Goal: Find specific page/section: Find specific page/section

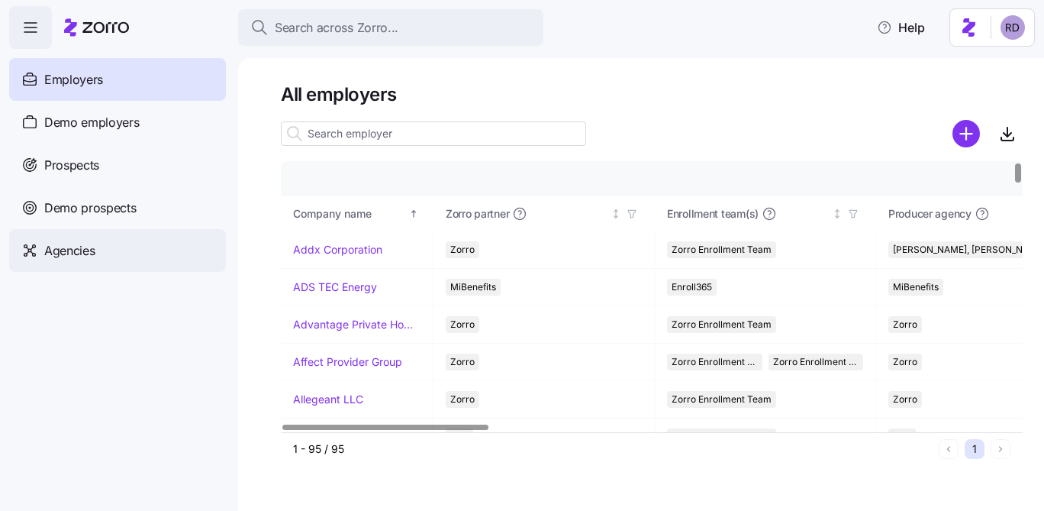
click at [80, 252] on span "Agencies" at bounding box center [69, 250] width 50 height 19
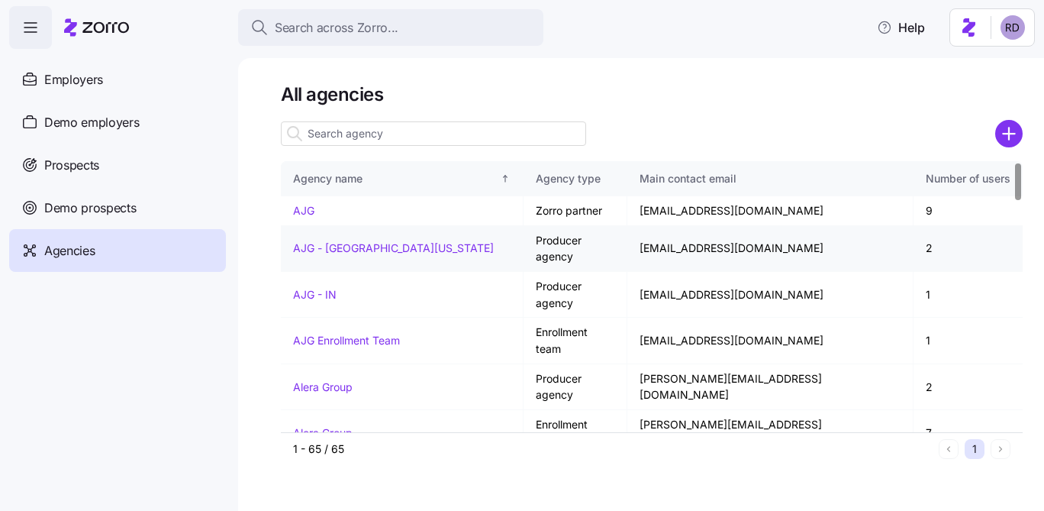
scroll to position [3, 0]
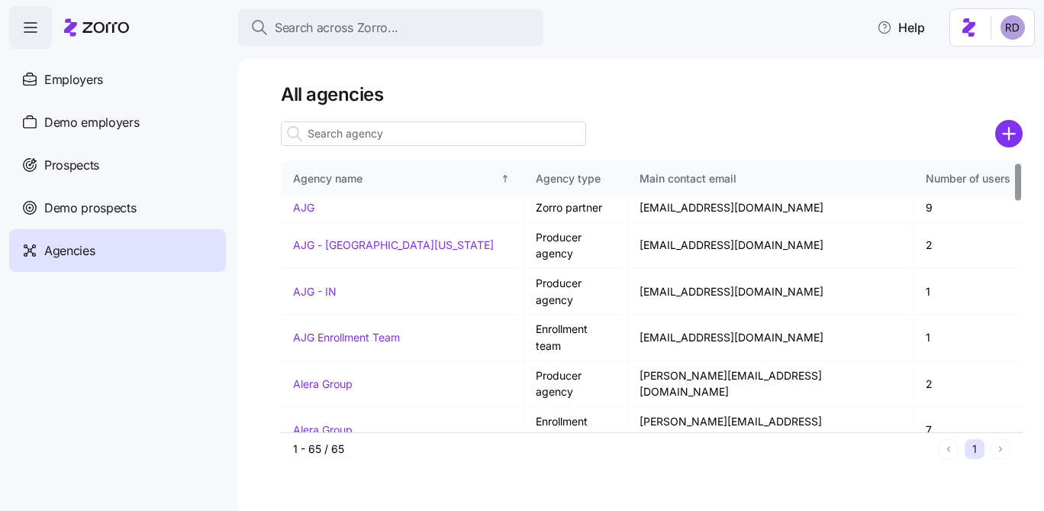
click at [479, 140] on input at bounding box center [433, 133] width 305 height 24
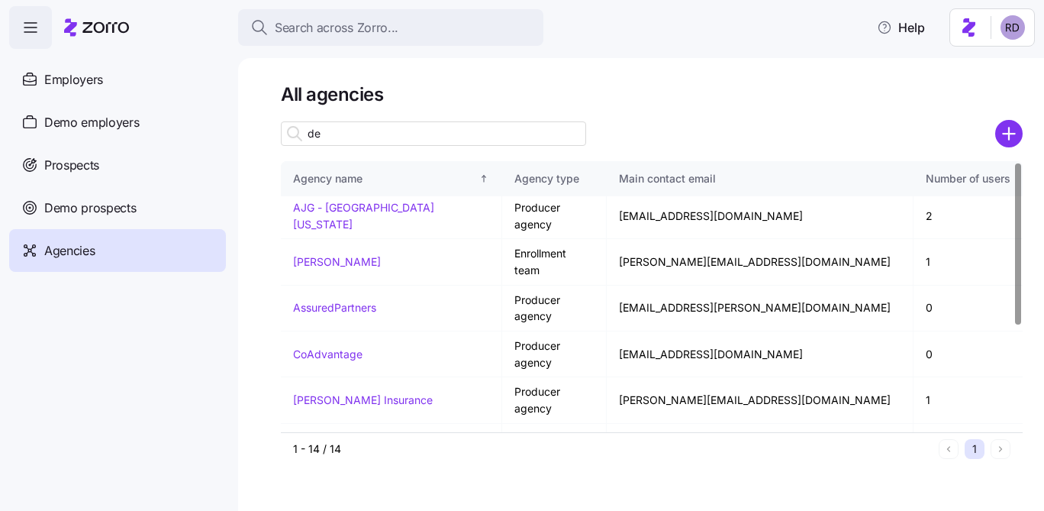
scroll to position [0, 0]
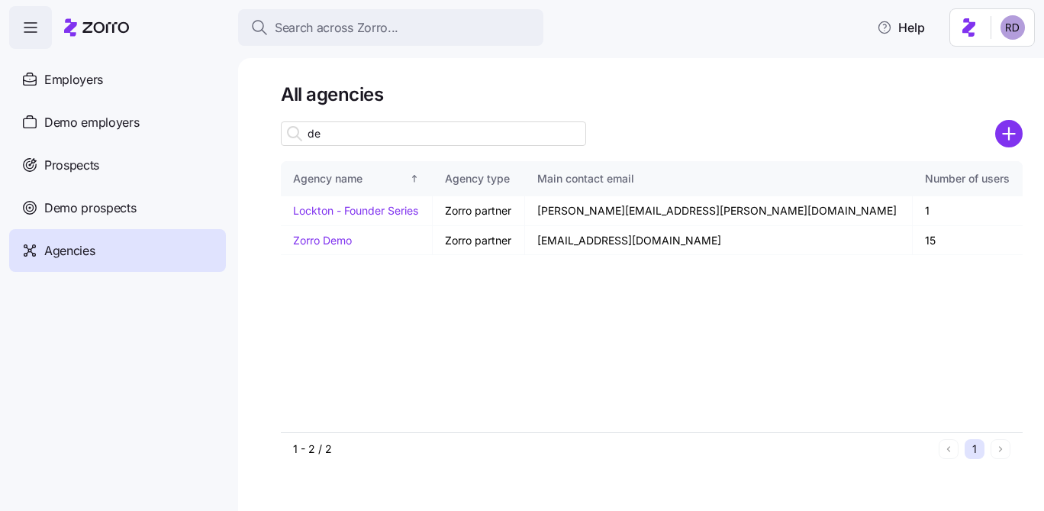
type input "d"
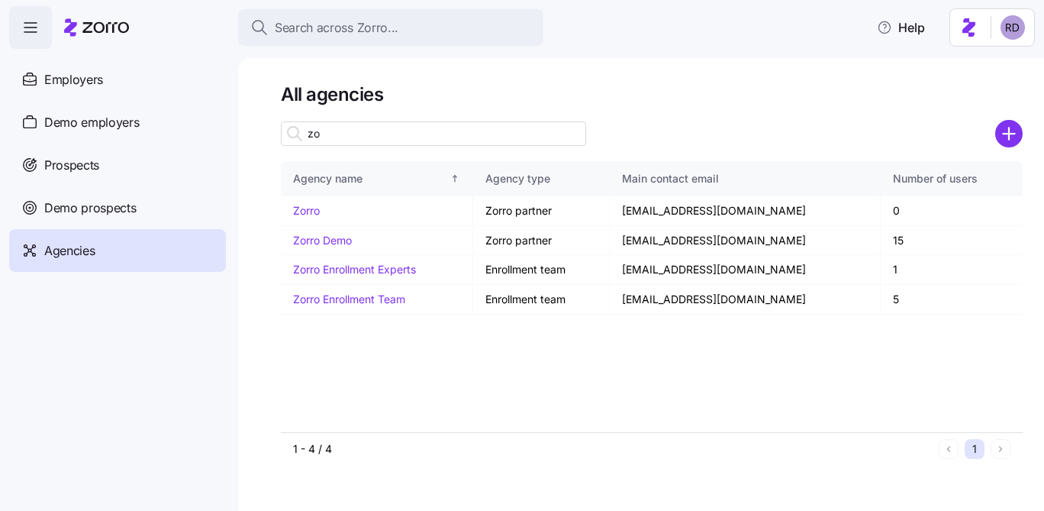
type input "z"
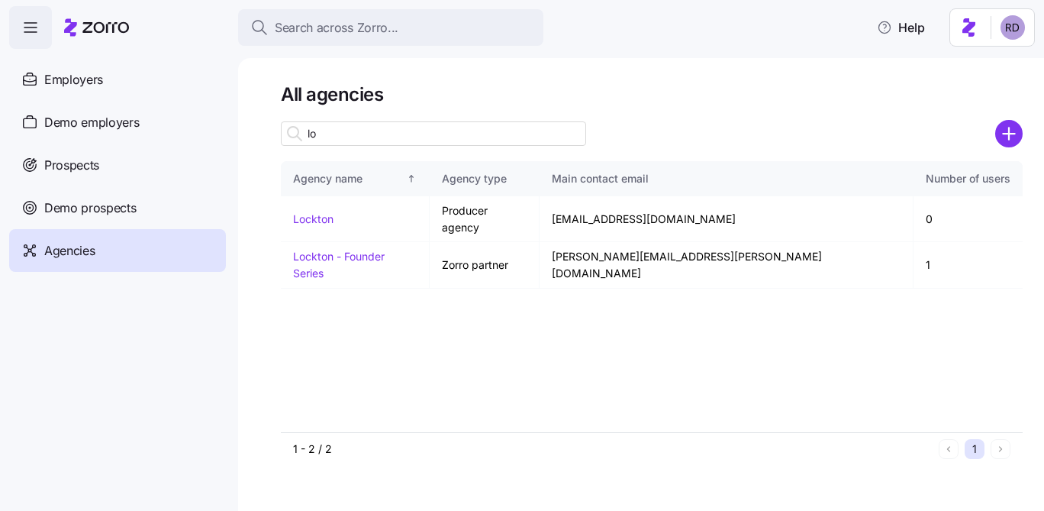
type input "l"
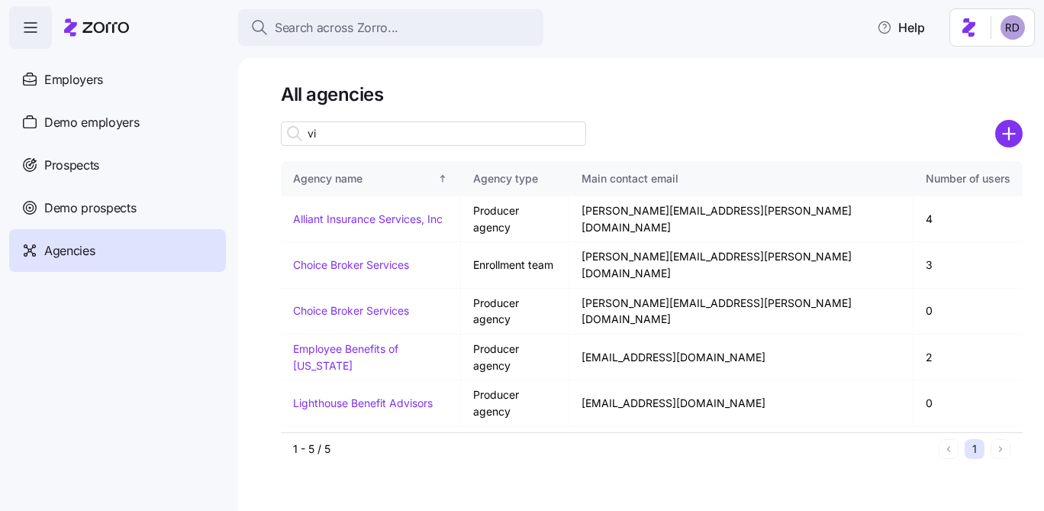
type input "v"
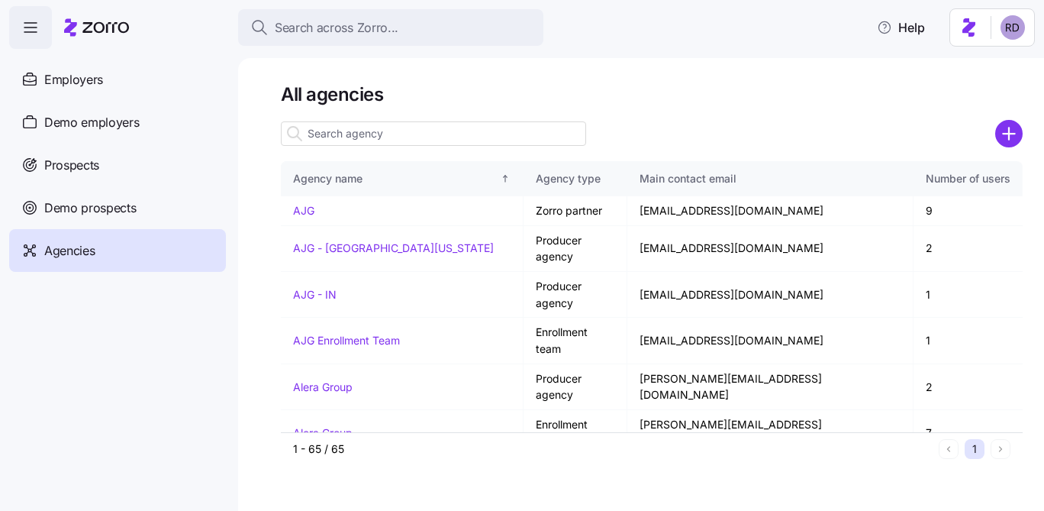
type input "n"
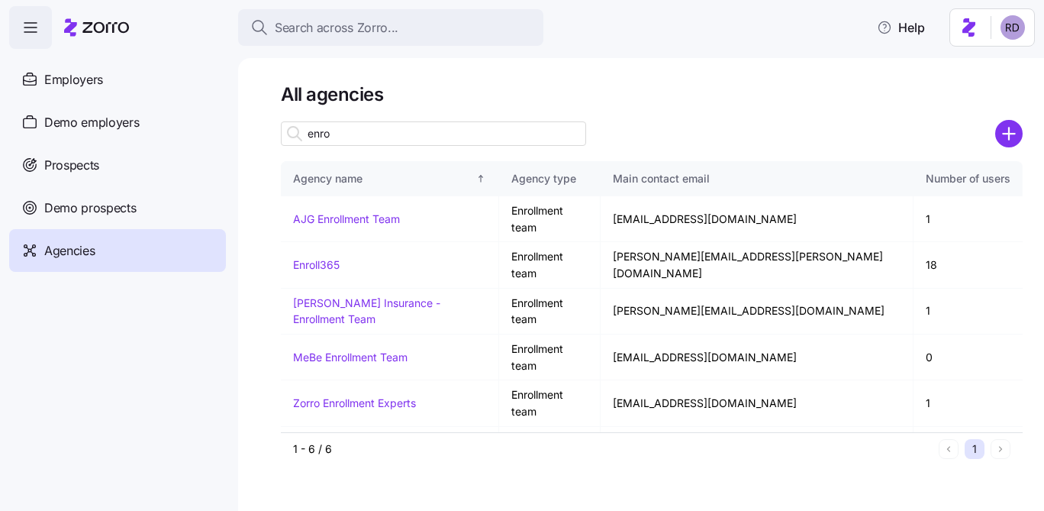
type input "enro"
click at [310, 258] on link "Enroll365" at bounding box center [316, 264] width 47 height 13
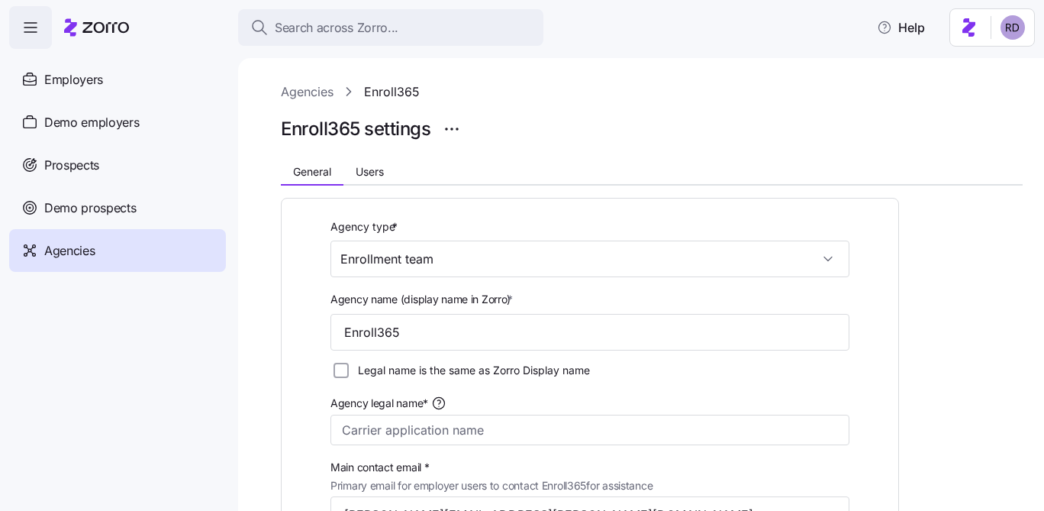
scroll to position [5, 0]
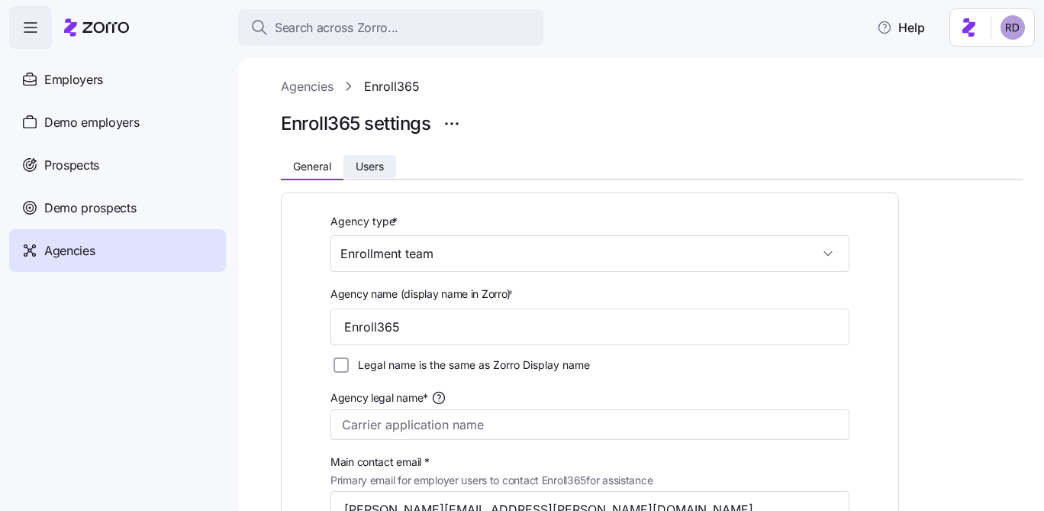
click at [362, 177] on button "Users" at bounding box center [370, 166] width 53 height 23
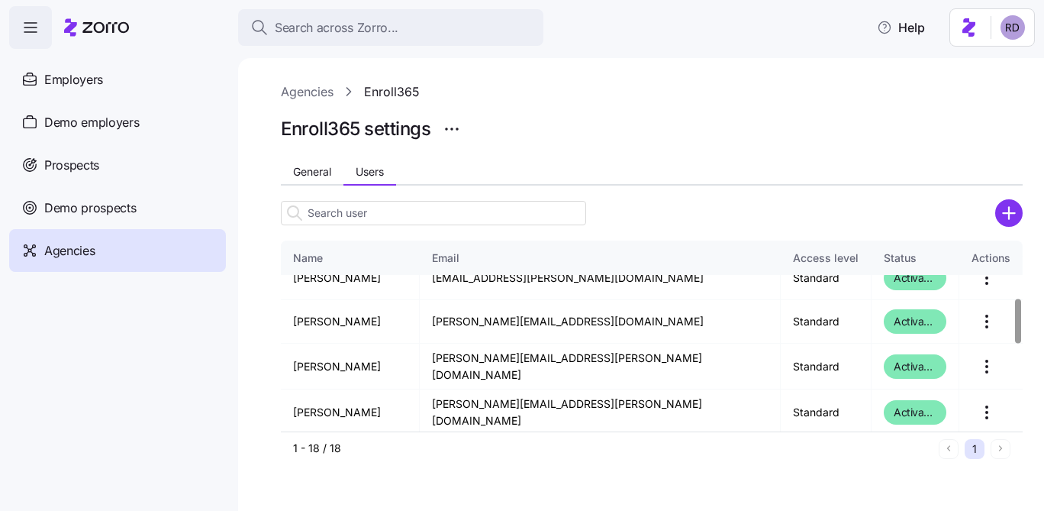
scroll to position [247, 0]
click at [315, 89] on link "Agencies" at bounding box center [307, 91] width 53 height 19
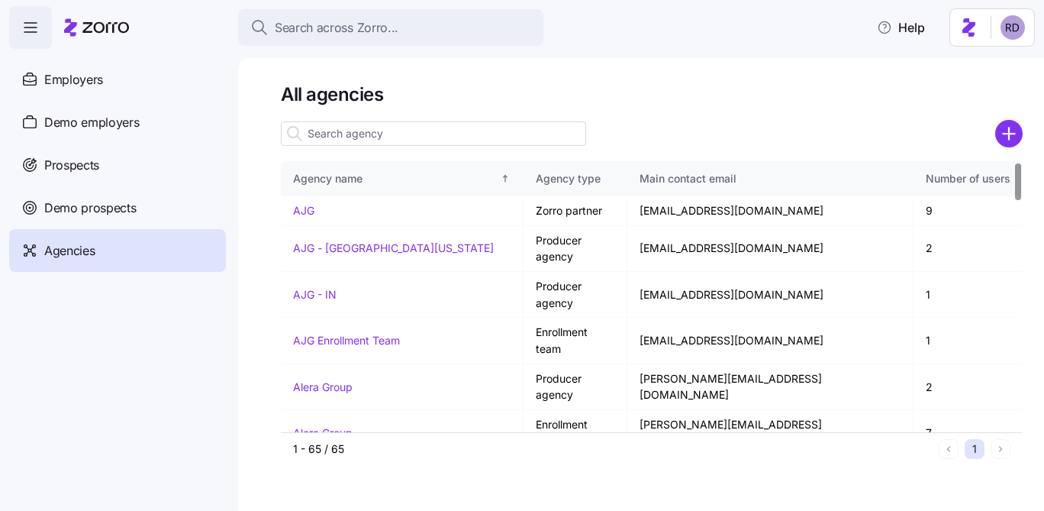
click at [383, 140] on input at bounding box center [433, 133] width 305 height 24
click at [337, 380] on link "Alera Group" at bounding box center [323, 386] width 60 height 13
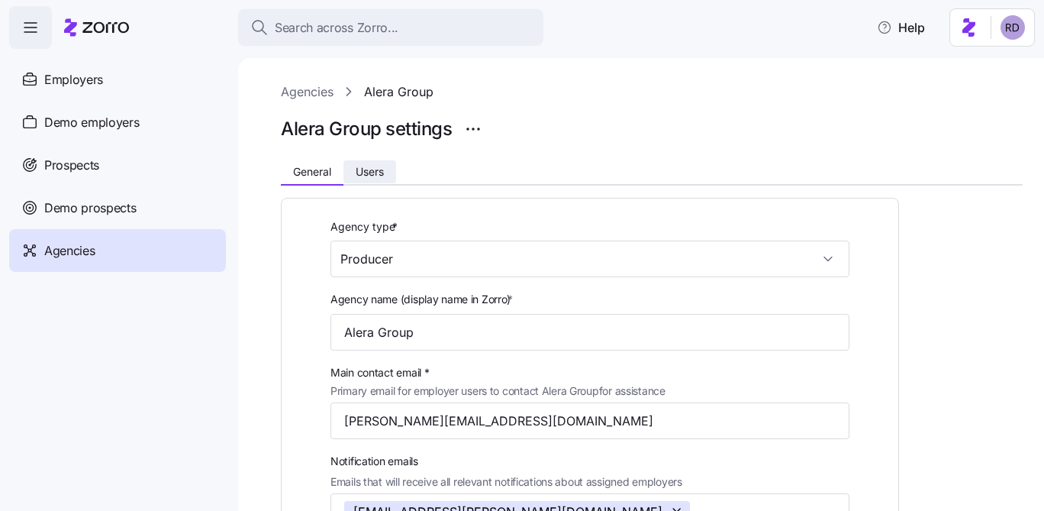
click at [376, 166] on span "Users" at bounding box center [370, 171] width 28 height 11
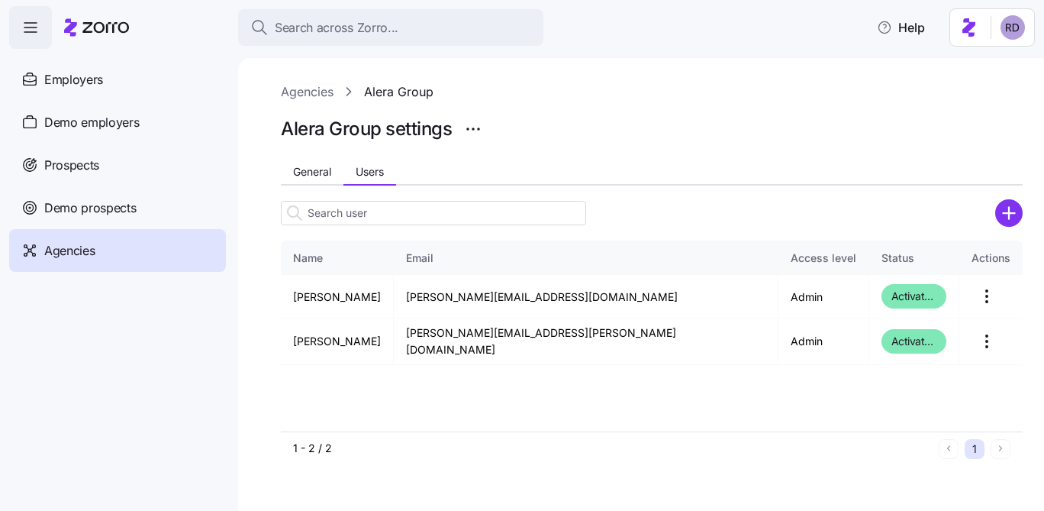
click at [328, 93] on link "Agencies" at bounding box center [307, 91] width 53 height 19
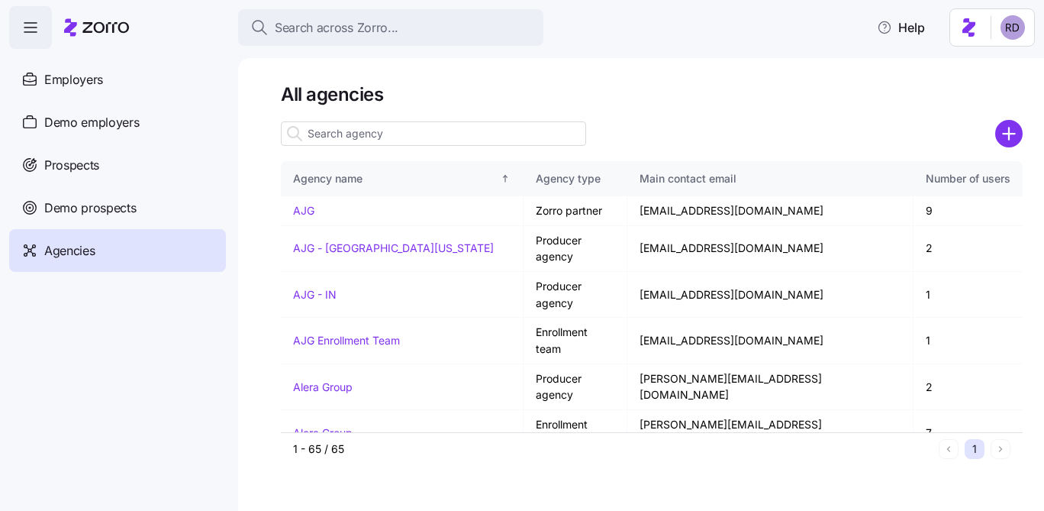
click at [327, 132] on input at bounding box center [433, 133] width 305 height 24
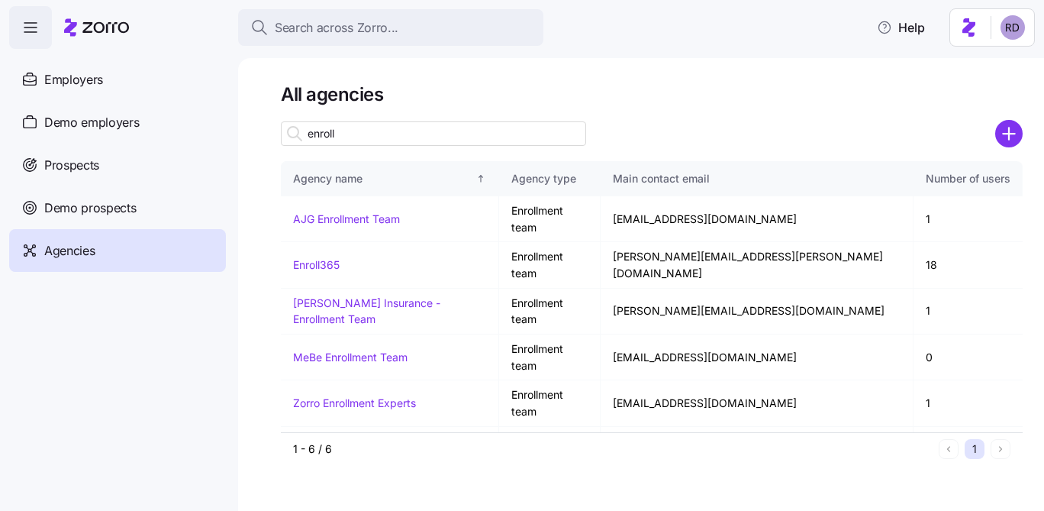
type input "enroll"
click at [118, 97] on div "Employers" at bounding box center [117, 79] width 217 height 43
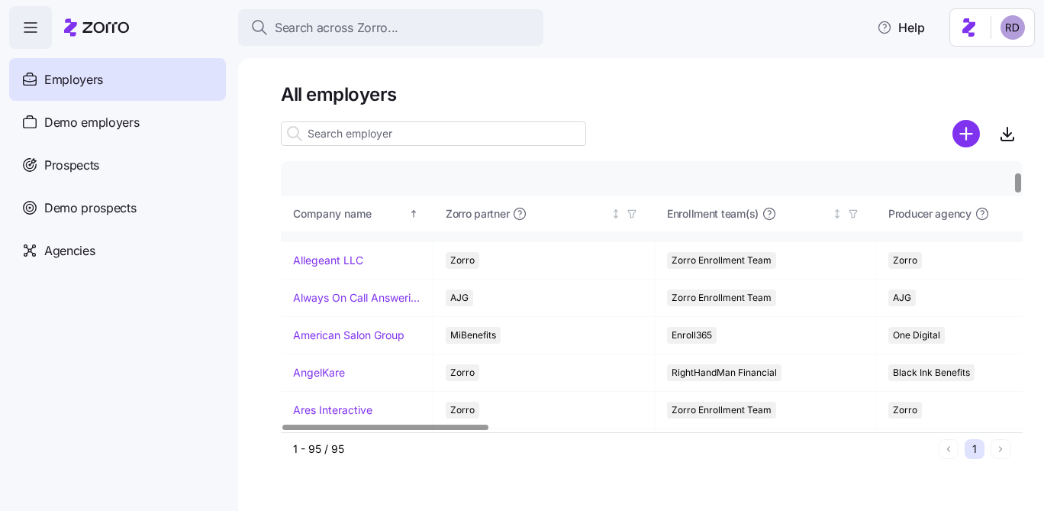
scroll to position [138, 0]
click at [143, 260] on div "Agencies" at bounding box center [117, 250] width 217 height 43
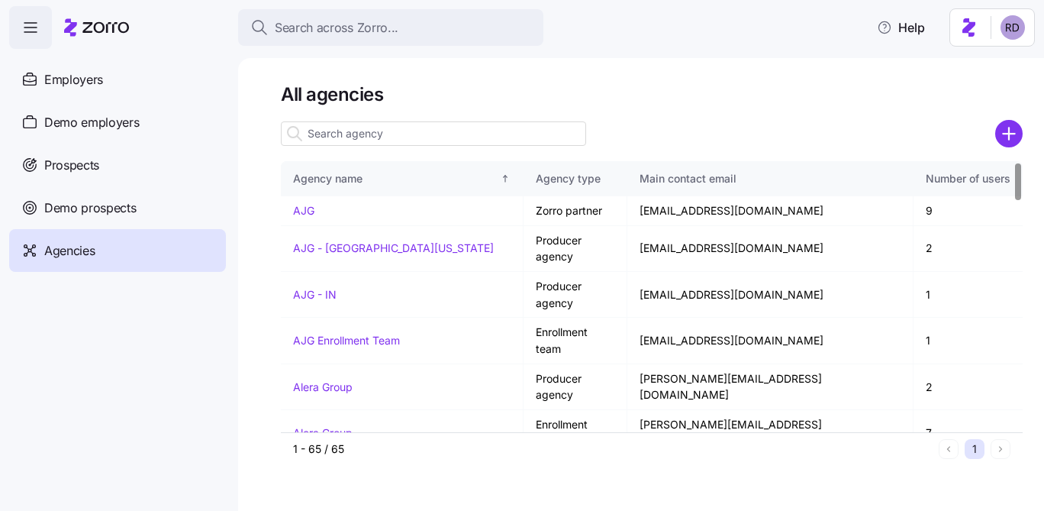
click at [379, 130] on input at bounding box center [433, 133] width 305 height 24
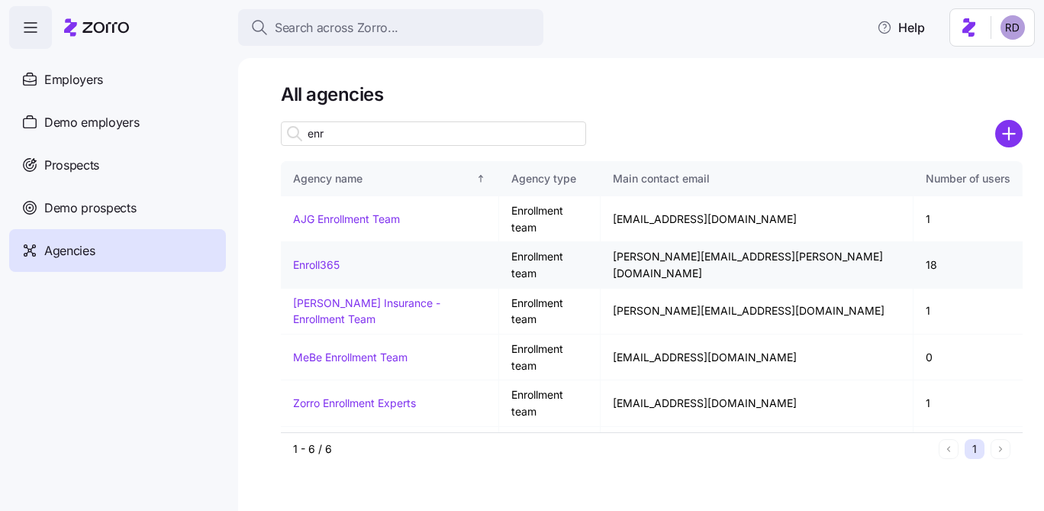
type input "enr"
click at [330, 258] on link "Enroll365" at bounding box center [316, 264] width 47 height 13
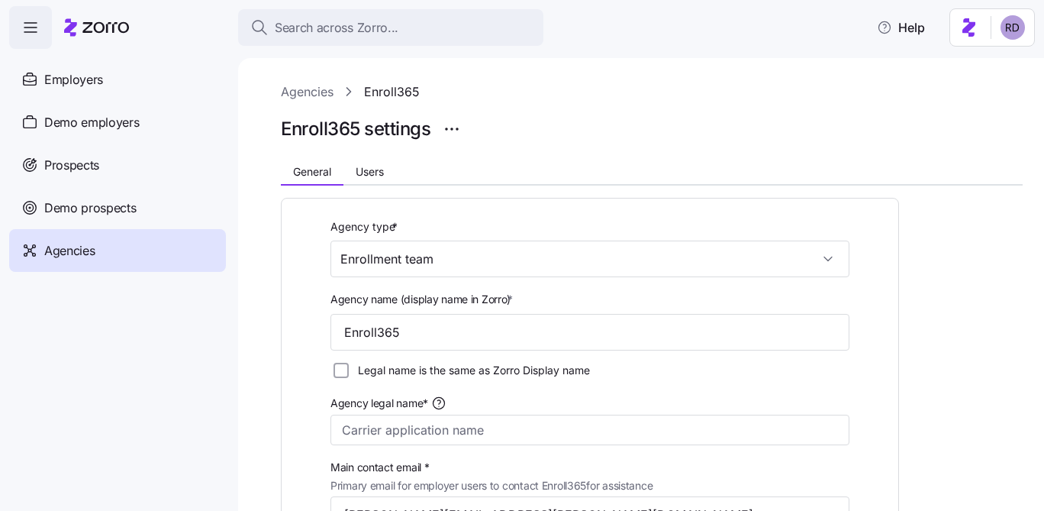
click at [308, 95] on link "Agencies" at bounding box center [307, 91] width 53 height 19
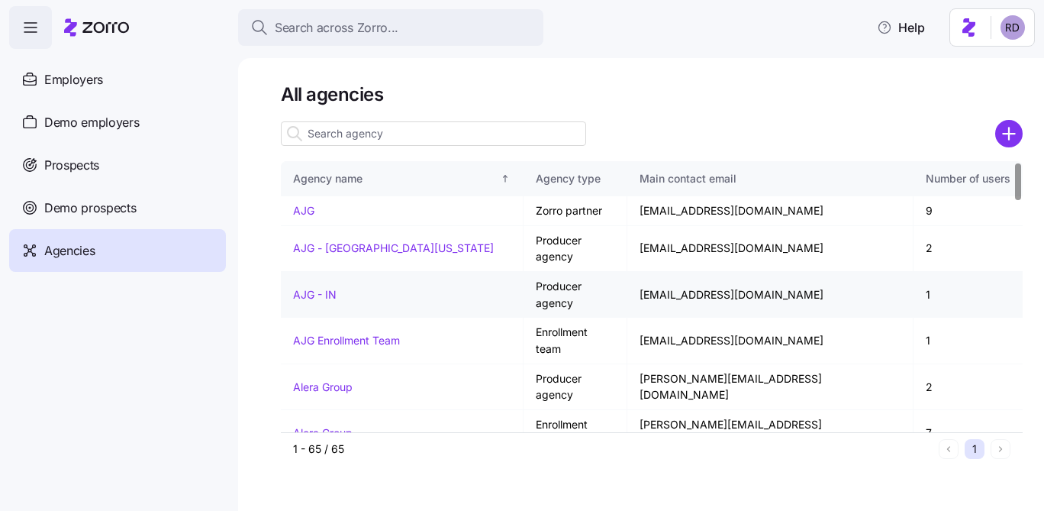
scroll to position [9, 0]
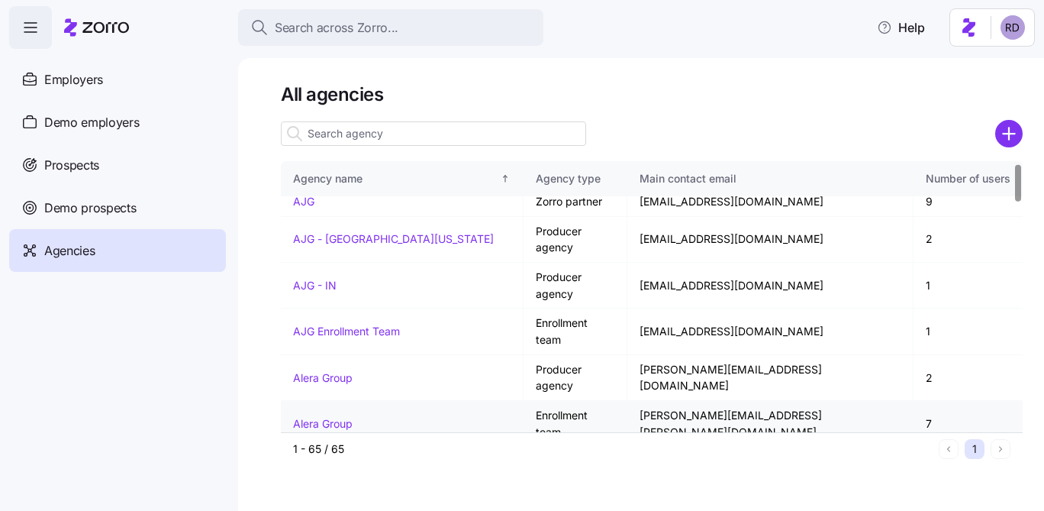
click at [328, 401] on td "Alera Group" at bounding box center [402, 424] width 243 height 46
click at [328, 417] on link "Alera Group" at bounding box center [323, 423] width 60 height 13
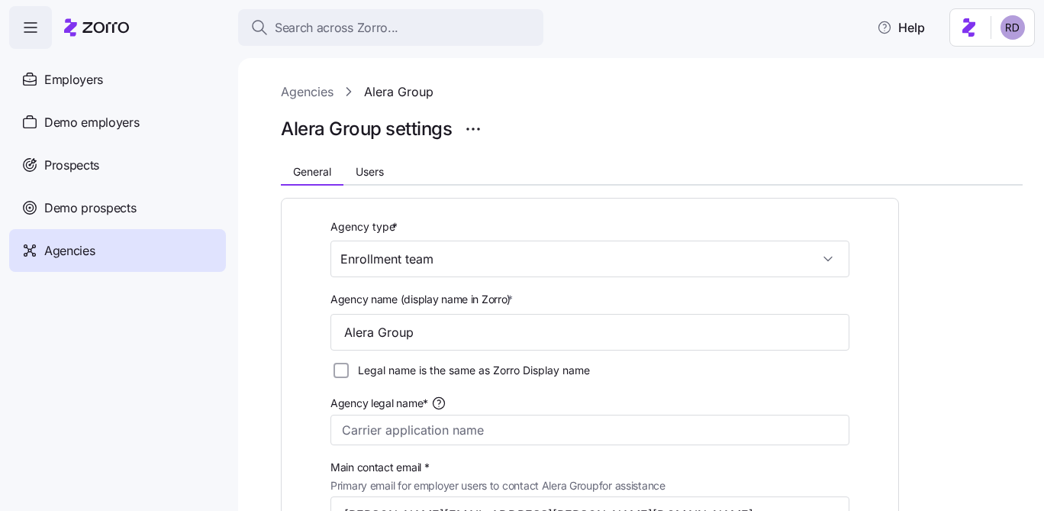
click at [308, 81] on div "Agencies Alera Group Alera Group settings General Users Agency type * Enrollmen…" at bounding box center [641, 284] width 806 height 453
click at [306, 92] on link "Agencies" at bounding box center [307, 91] width 53 height 19
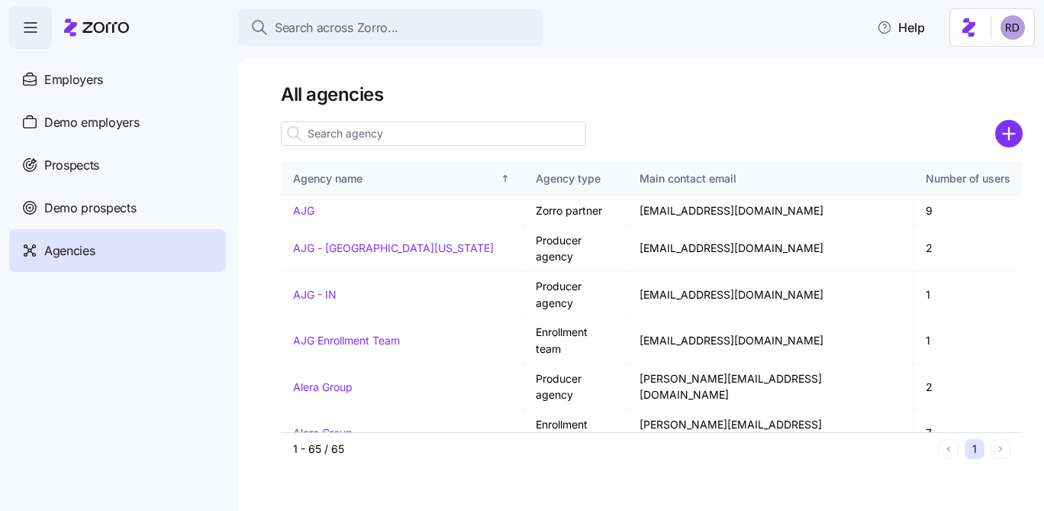
click at [354, 134] on input at bounding box center [433, 133] width 305 height 24
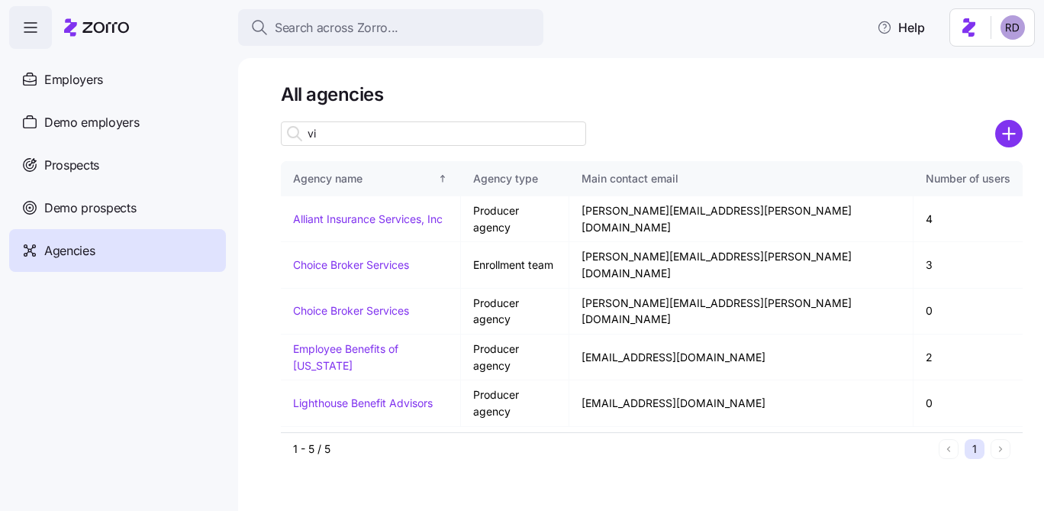
type input "v"
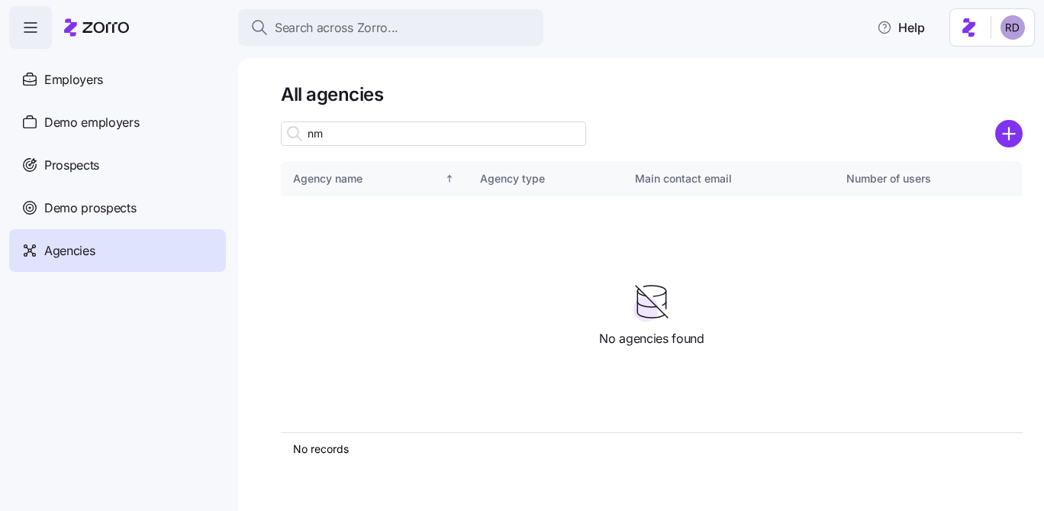
type input "n"
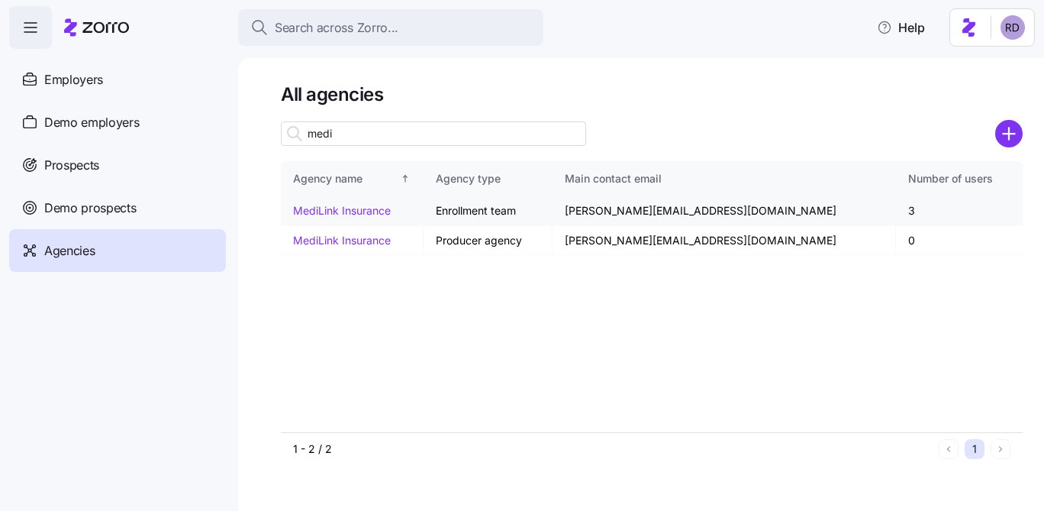
type input "medi"
click at [370, 213] on link "MediLink Insurance" at bounding box center [342, 210] width 98 height 13
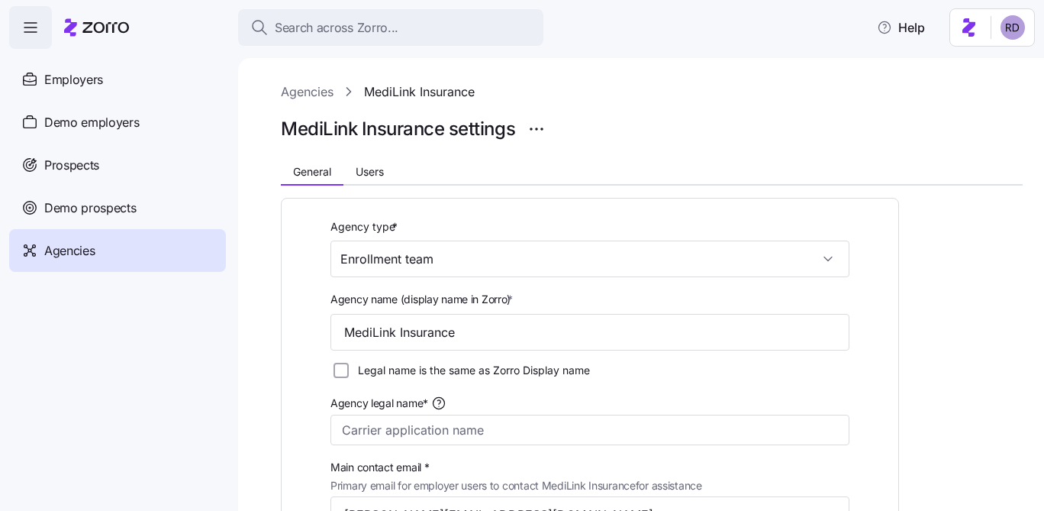
click at [311, 94] on link "Agencies" at bounding box center [307, 91] width 53 height 19
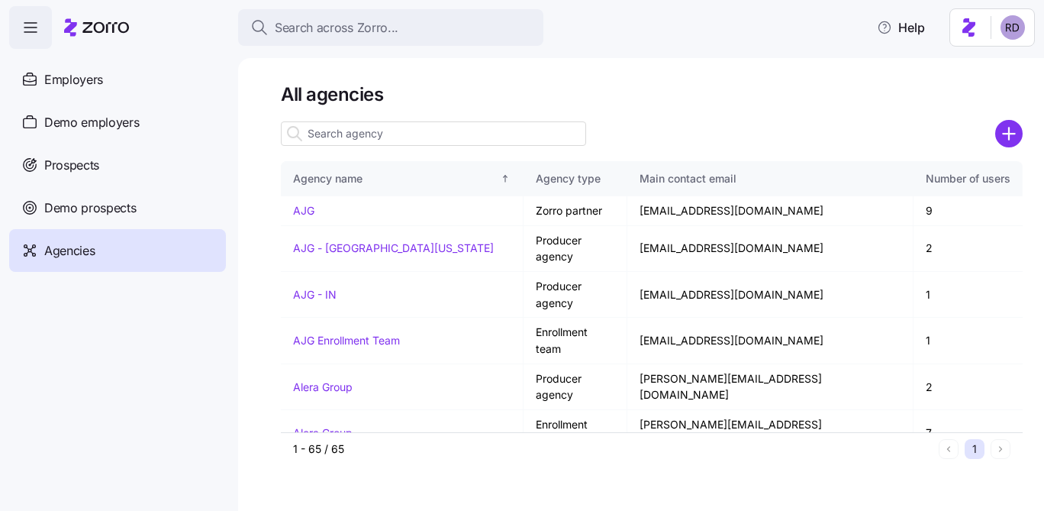
click at [359, 137] on input at bounding box center [433, 133] width 305 height 24
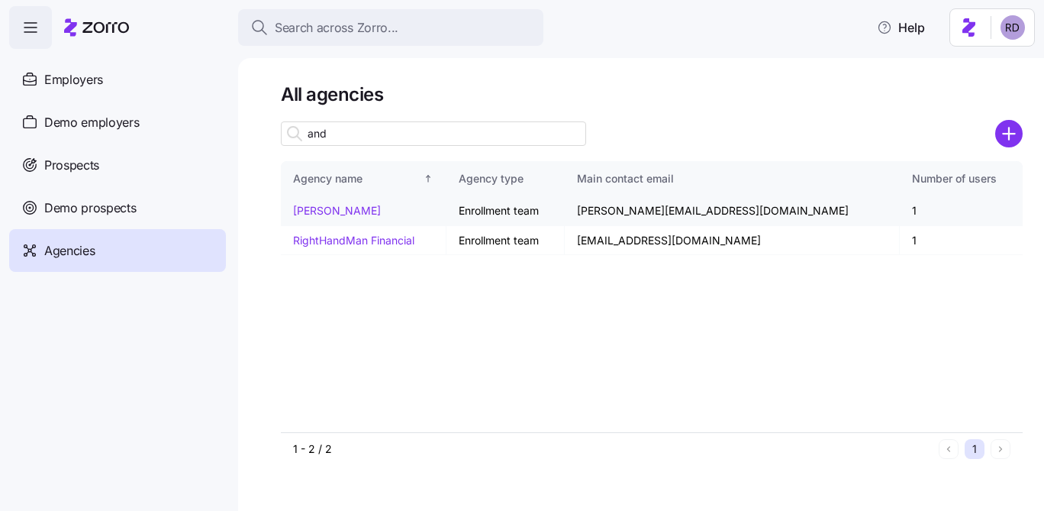
type input "and"
click at [331, 216] on link "[PERSON_NAME]" at bounding box center [337, 210] width 88 height 13
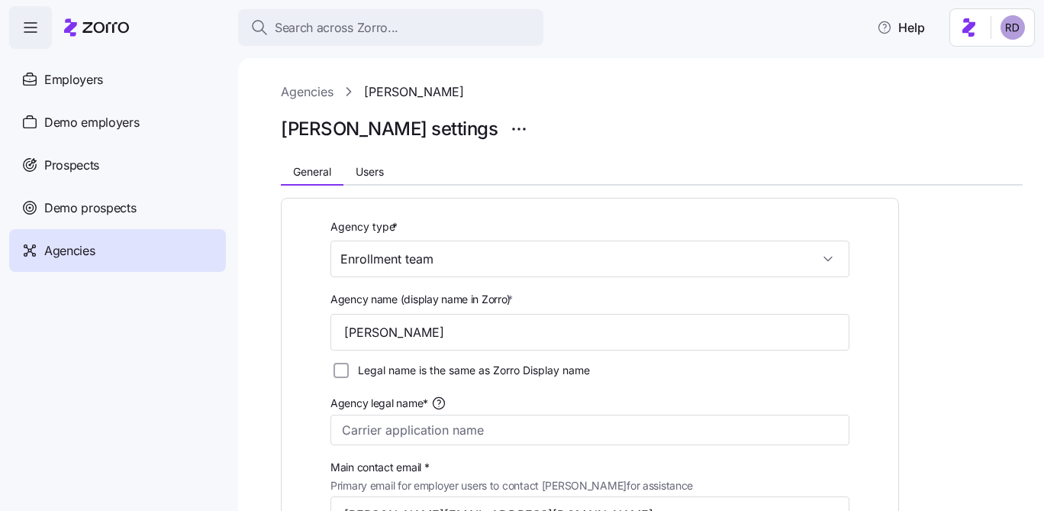
click at [307, 89] on link "Agencies" at bounding box center [307, 91] width 53 height 19
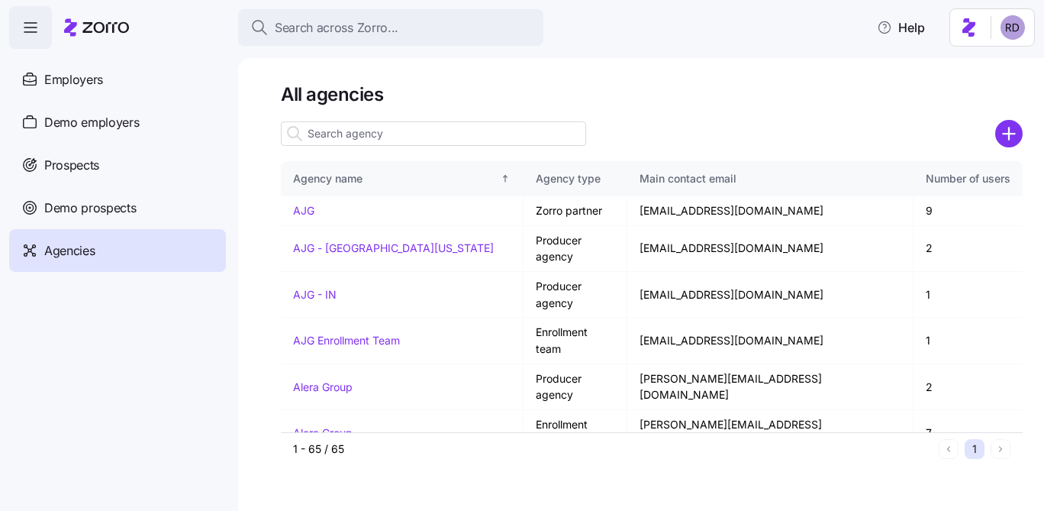
click at [374, 142] on input at bounding box center [433, 133] width 305 height 24
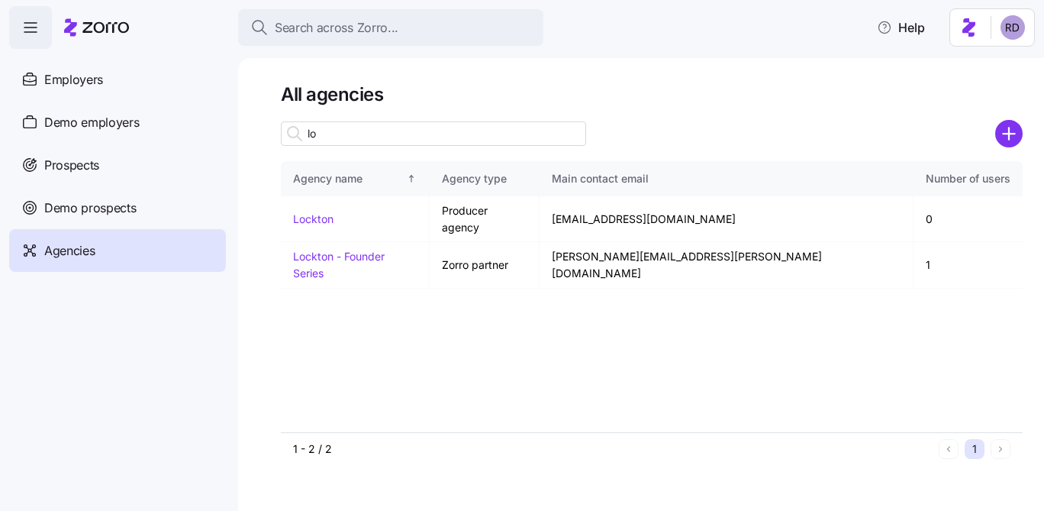
type input "l"
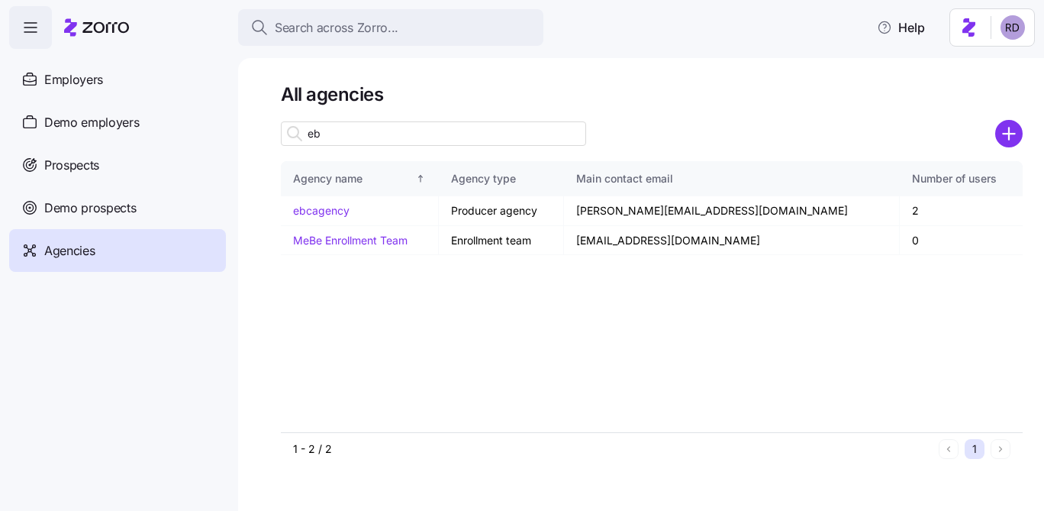
type input "eb"
click at [348, 205] on link "ebcagency" at bounding box center [321, 210] width 56 height 13
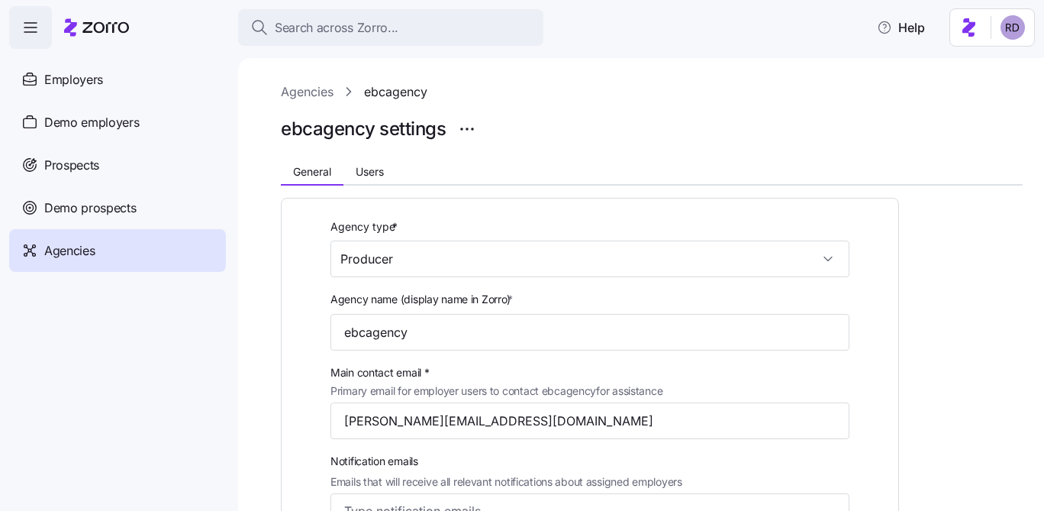
scroll to position [39, 0]
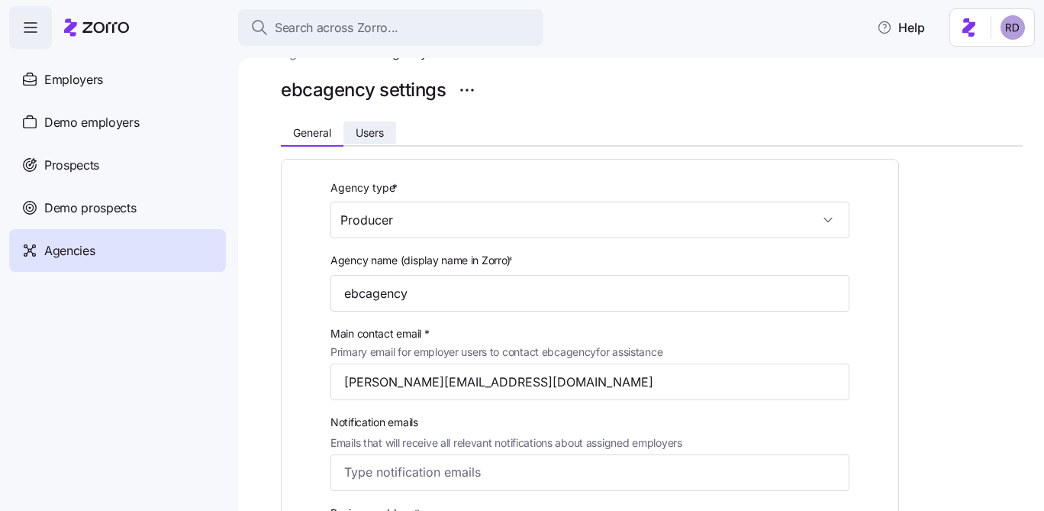
click at [371, 140] on button "Users" at bounding box center [370, 132] width 53 height 23
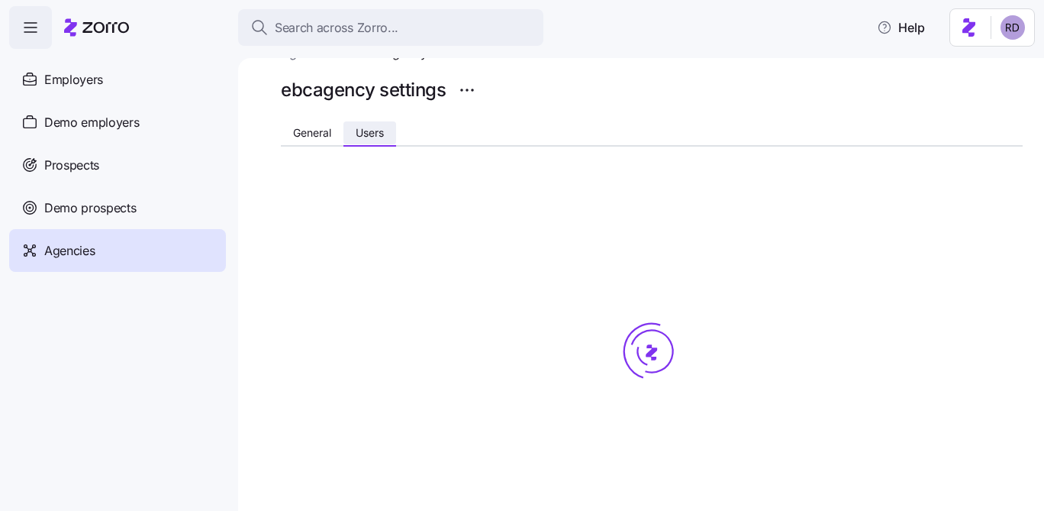
scroll to position [0, 0]
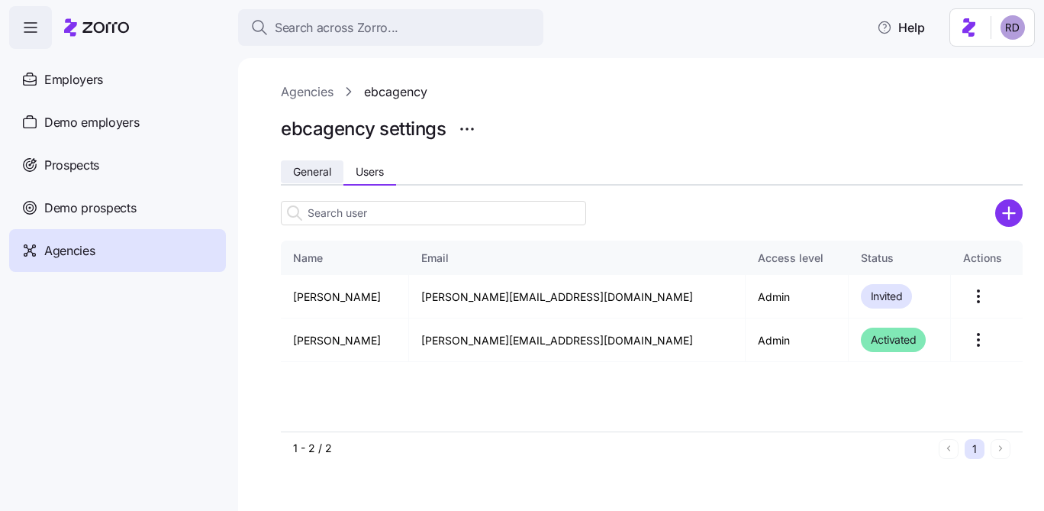
click at [319, 169] on span "General" at bounding box center [312, 171] width 38 height 11
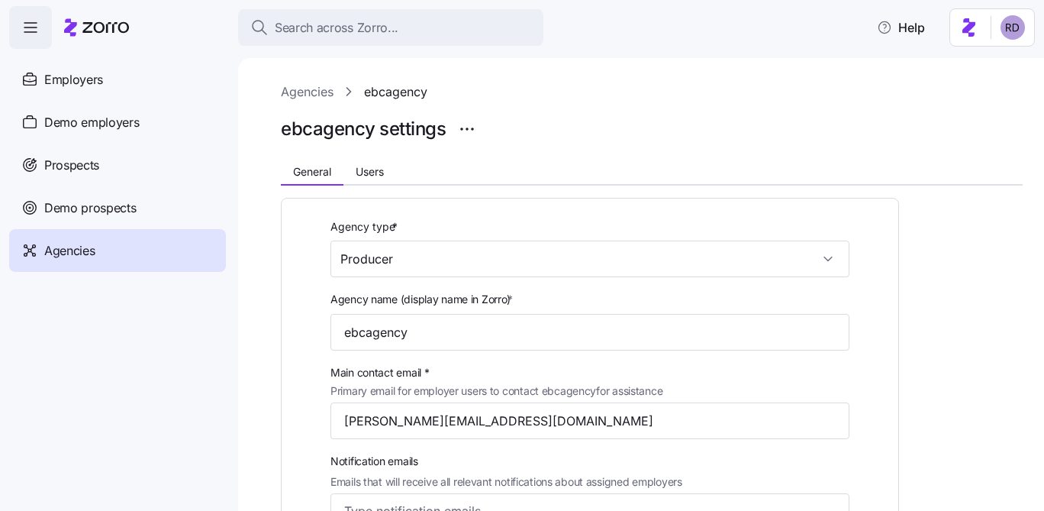
click at [315, 92] on link "Agencies" at bounding box center [307, 91] width 53 height 19
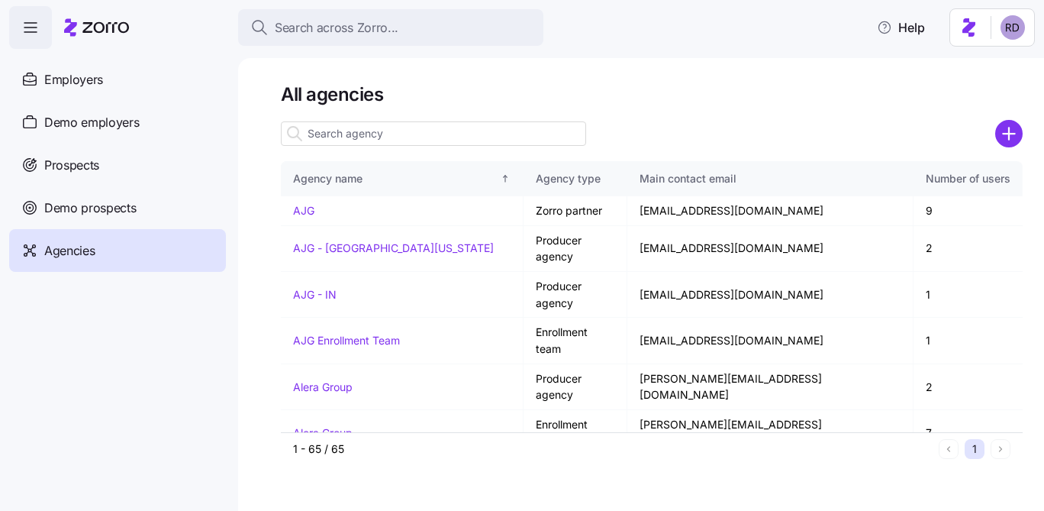
click at [416, 124] on input at bounding box center [433, 133] width 305 height 24
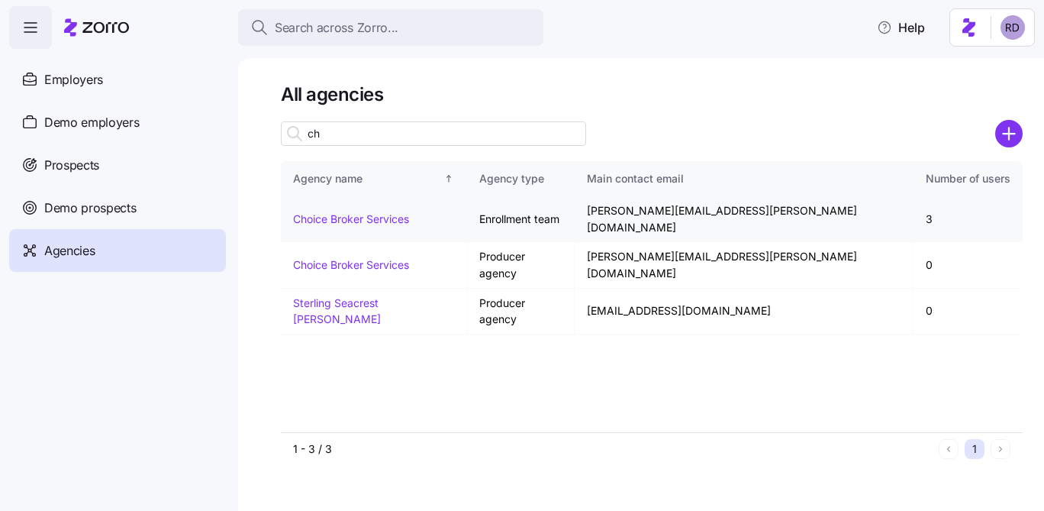
type input "ch"
click at [376, 213] on link "Choice Broker Services" at bounding box center [351, 218] width 116 height 13
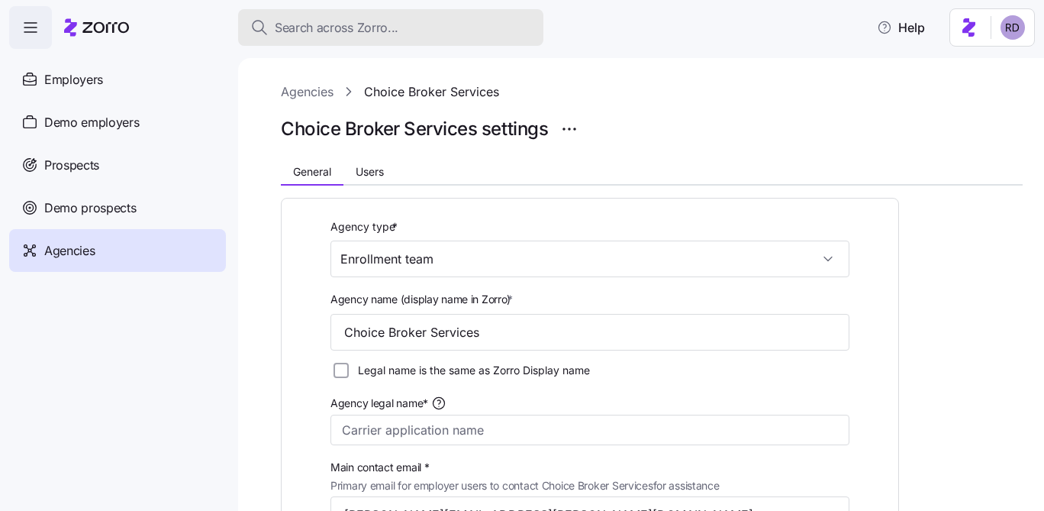
click at [383, 30] on span "Search across Zorro..." at bounding box center [337, 27] width 124 height 19
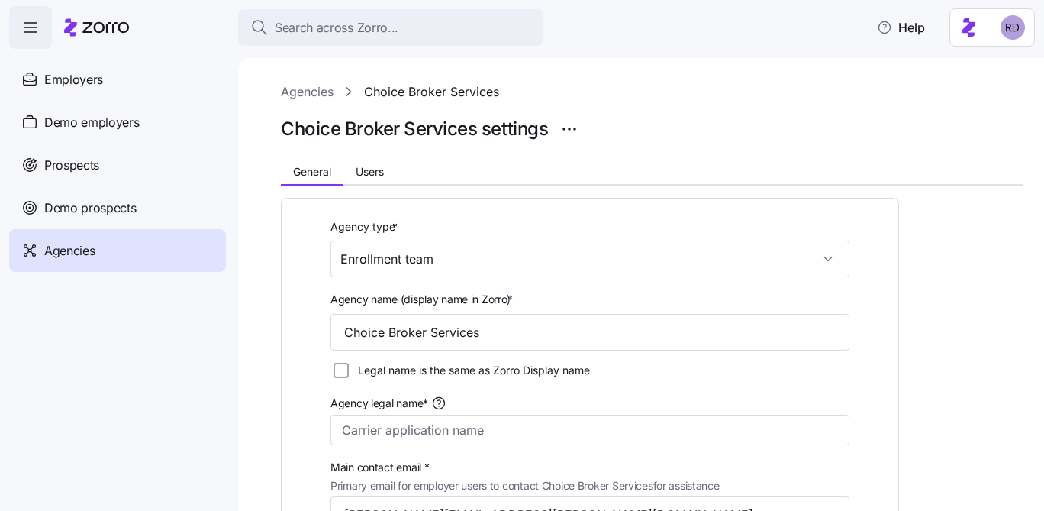
click at [305, 89] on link "Agencies" at bounding box center [307, 91] width 53 height 19
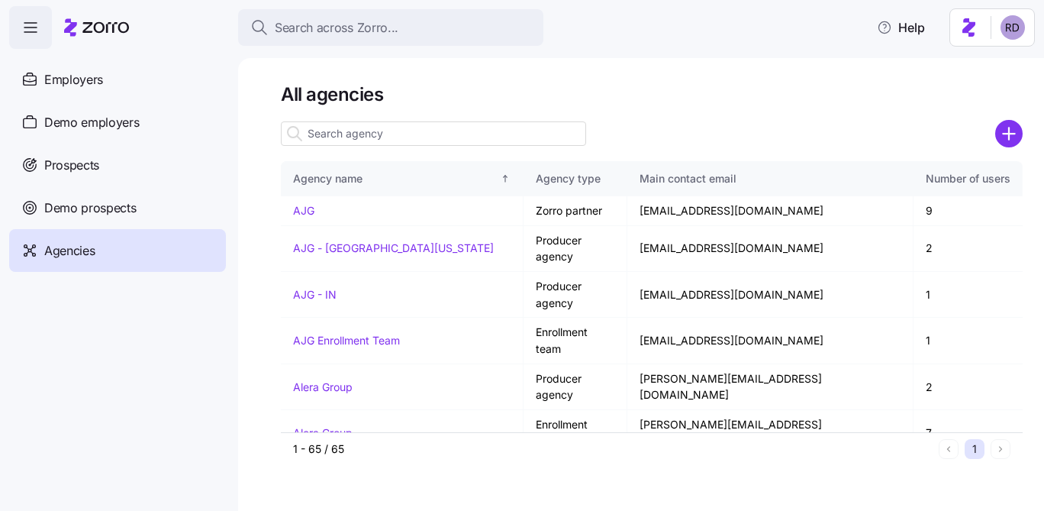
click at [353, 135] on input at bounding box center [433, 133] width 305 height 24
click at [366, 128] on input at bounding box center [433, 133] width 305 height 24
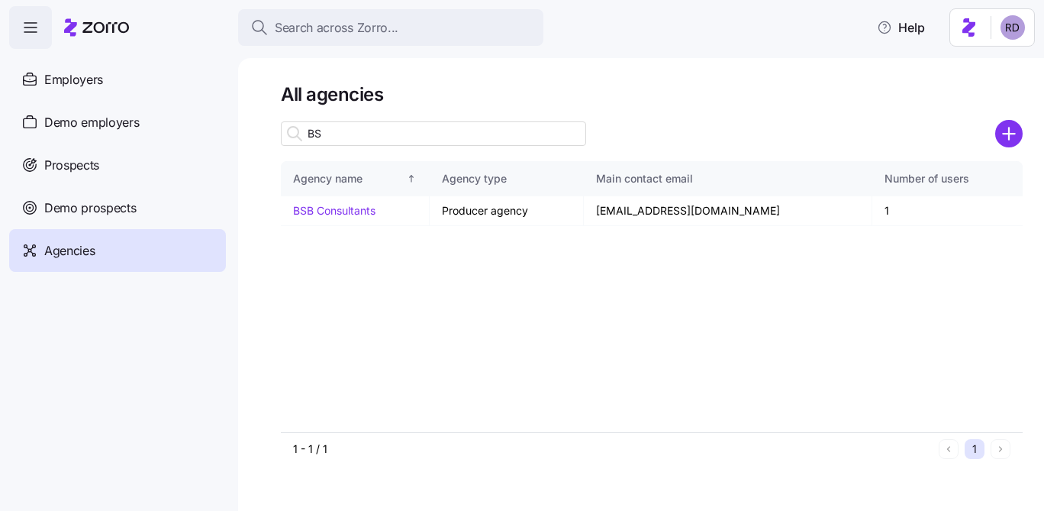
type input "B"
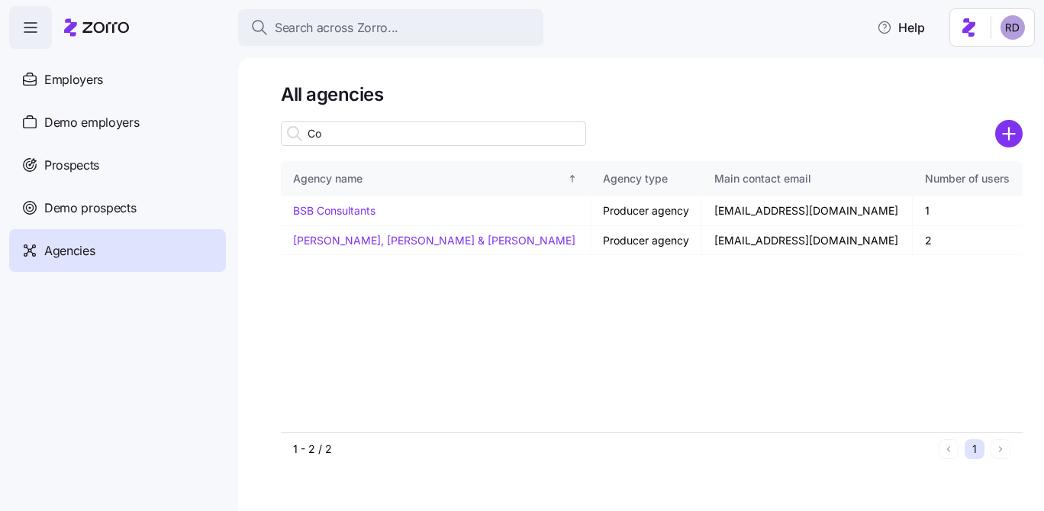
type input "C"
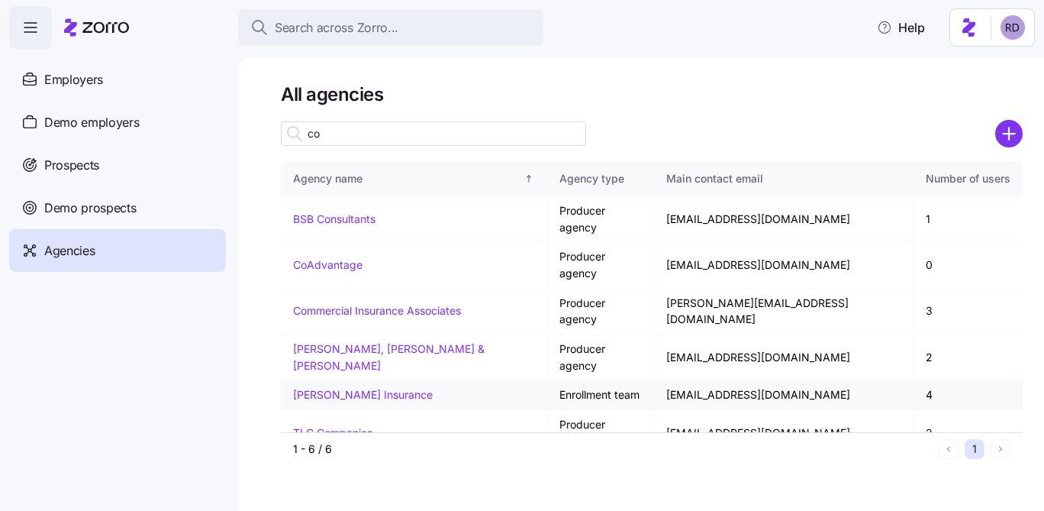
type input "co"
click at [346, 388] on link "[PERSON_NAME] Insurance" at bounding box center [363, 394] width 140 height 13
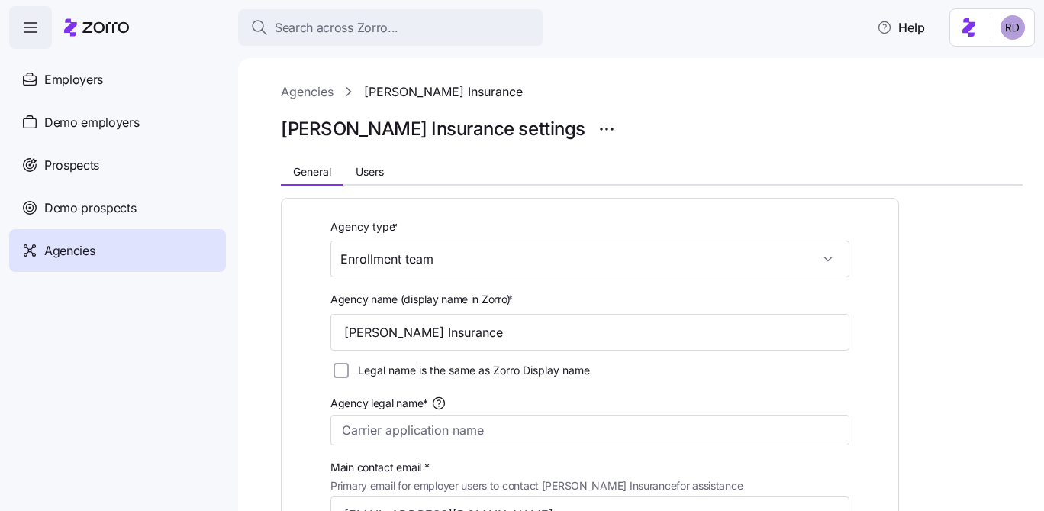
click at [313, 102] on div at bounding box center [652, 108] width 742 height 12
click at [312, 84] on link "Agencies" at bounding box center [307, 91] width 53 height 19
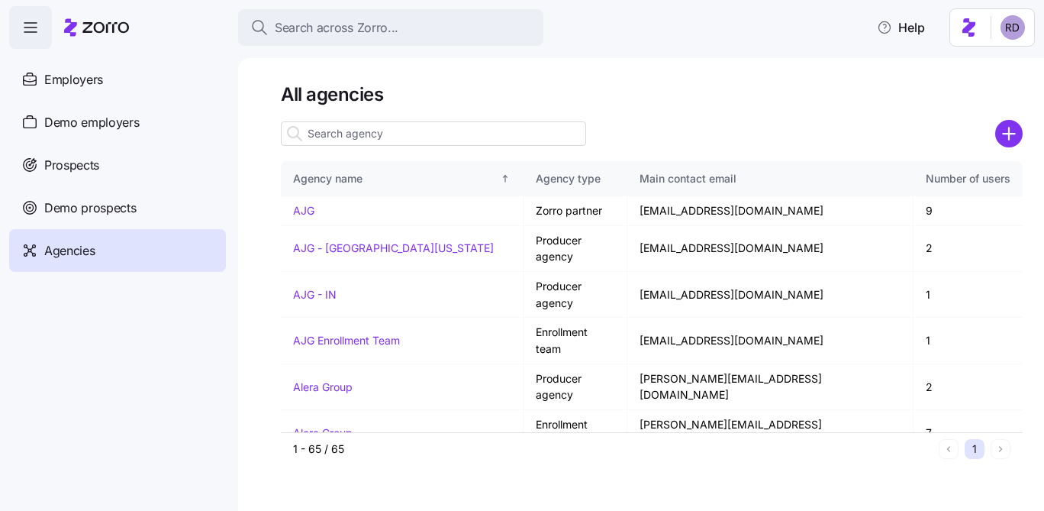
click at [365, 137] on input at bounding box center [433, 133] width 305 height 24
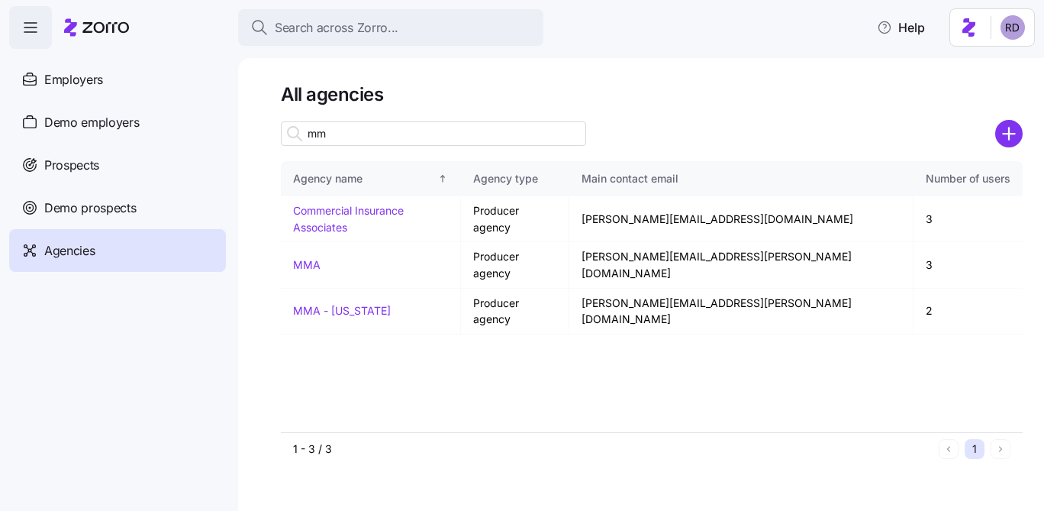
type input "m"
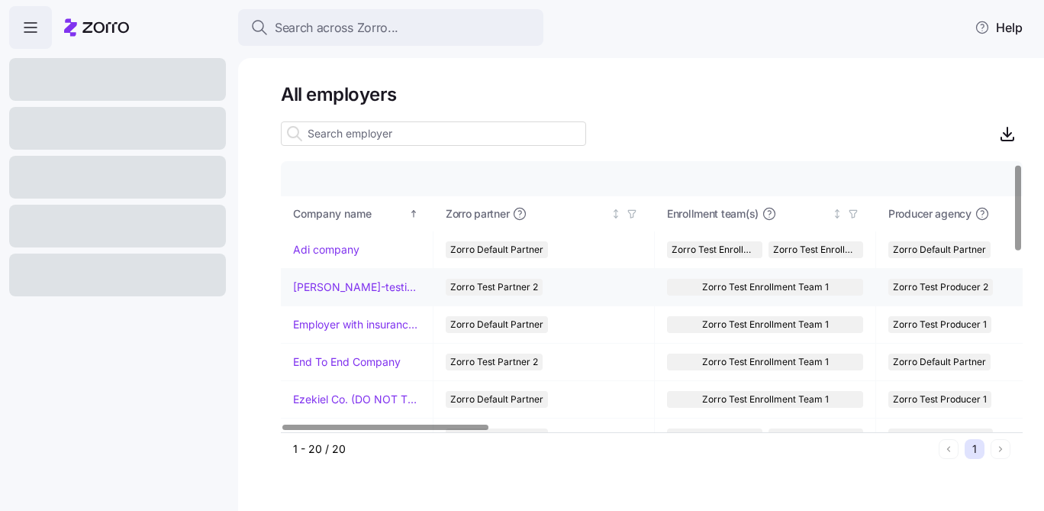
scroll to position [547, 0]
